Goal: Task Accomplishment & Management: Manage account settings

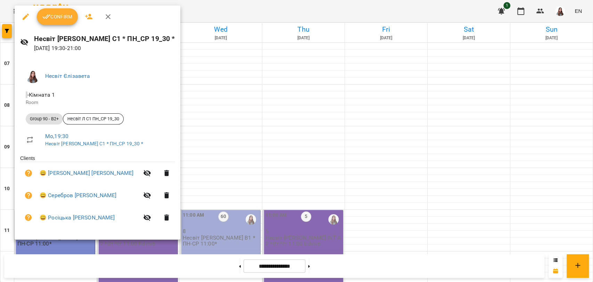
scroll to position [375, 0]
click at [58, 20] on span "Confirm" at bounding box center [57, 16] width 30 height 8
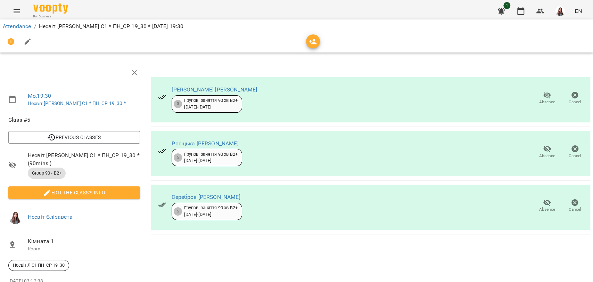
click at [25, 45] on icon "button" at bounding box center [28, 41] width 8 height 8
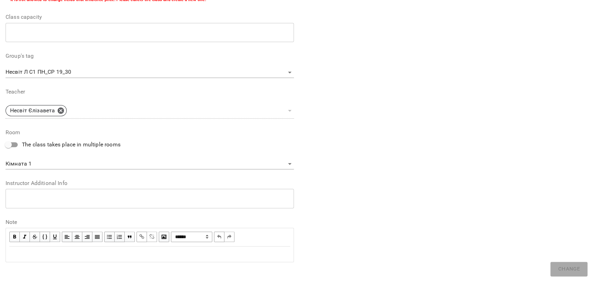
scroll to position [180, 0]
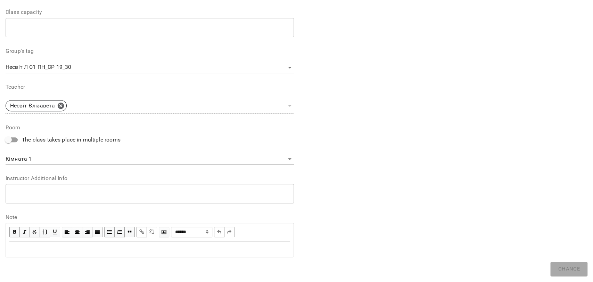
click at [43, 249] on div "Edit text" at bounding box center [149, 249] width 280 height 8
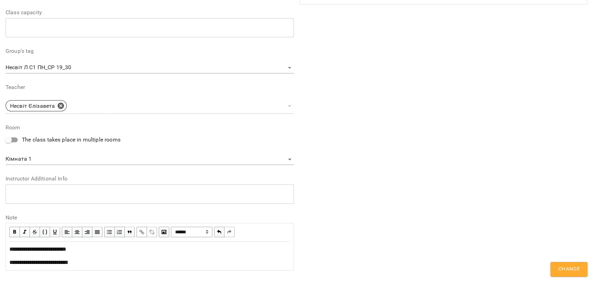
click at [564, 265] on span "Change" at bounding box center [568, 268] width 22 height 9
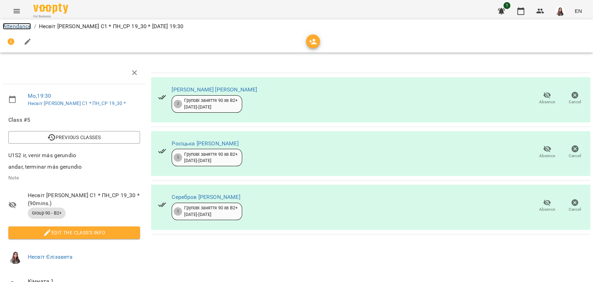
click at [17, 25] on link "Attendance" at bounding box center [17, 26] width 28 height 7
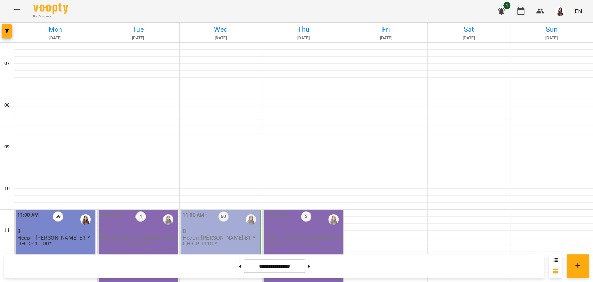
scroll to position [424, 0]
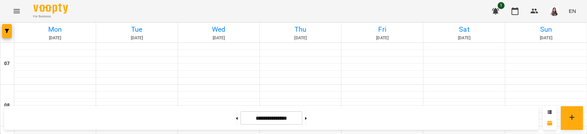
scroll to position [540, 0]
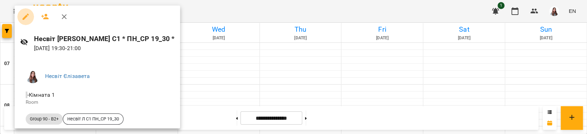
click at [25, 14] on icon "button" at bounding box center [26, 16] width 8 height 8
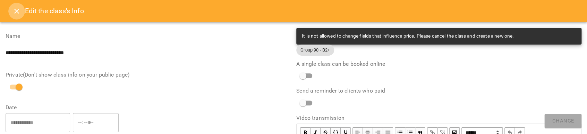
click at [17, 14] on icon "Close" at bounding box center [16, 11] width 8 height 8
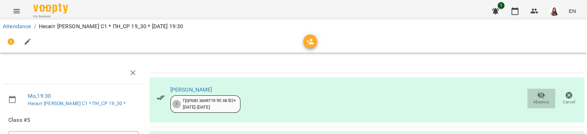
click at [541, 99] on span "Absence" at bounding box center [542, 102] width 16 height 6
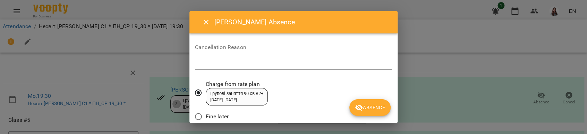
scroll to position [24, 0]
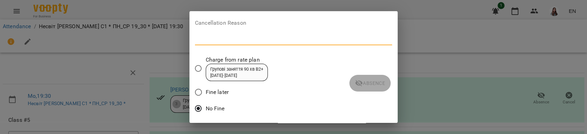
click at [226, 40] on textarea at bounding box center [293, 39] width 197 height 7
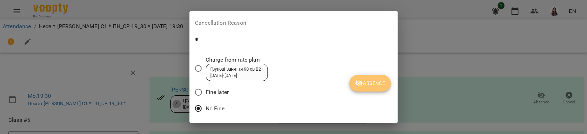
click at [363, 76] on button "Absence" at bounding box center [370, 83] width 41 height 17
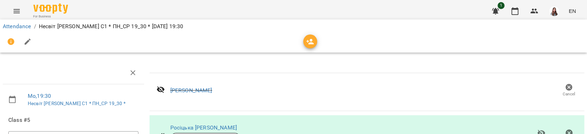
click at [16, 22] on li "Attendance" at bounding box center [17, 26] width 28 height 8
click at [14, 23] on link "Attendance" at bounding box center [17, 26] width 28 height 7
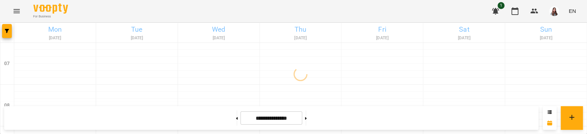
scroll to position [231, 0]
click at [236, 118] on button at bounding box center [237, 117] width 2 height 15
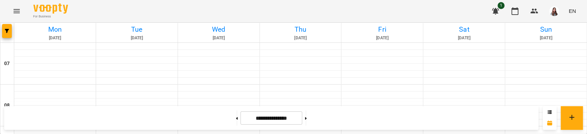
scroll to position [540, 0]
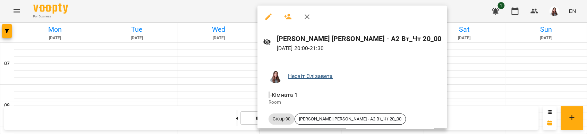
scroll to position [123, 0]
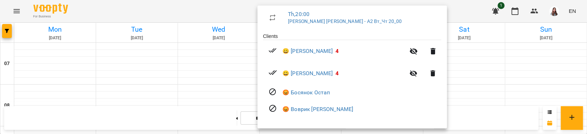
click at [206, 124] on div at bounding box center [293, 67] width 587 height 134
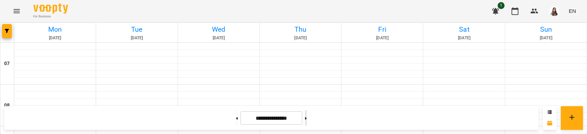
click at [307, 117] on icon at bounding box center [306, 118] width 2 height 3
type input "**********"
